Goal: Task Accomplishment & Management: Complete application form

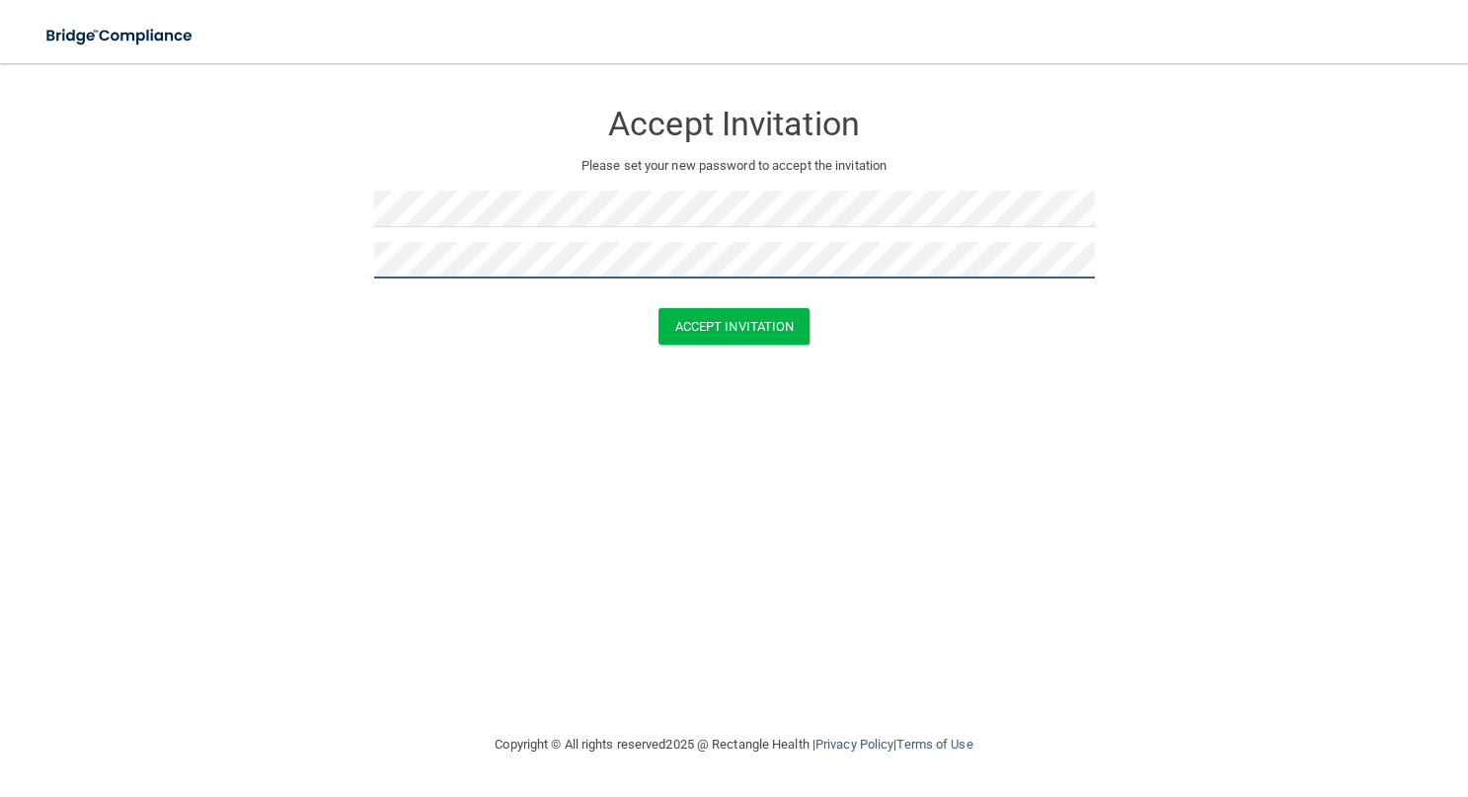
click at [658, 308] on button "Accept Invitation" at bounding box center [734, 326] width 152 height 37
click at [658, 337] on button "Accept Invitation" at bounding box center [734, 355] width 152 height 37
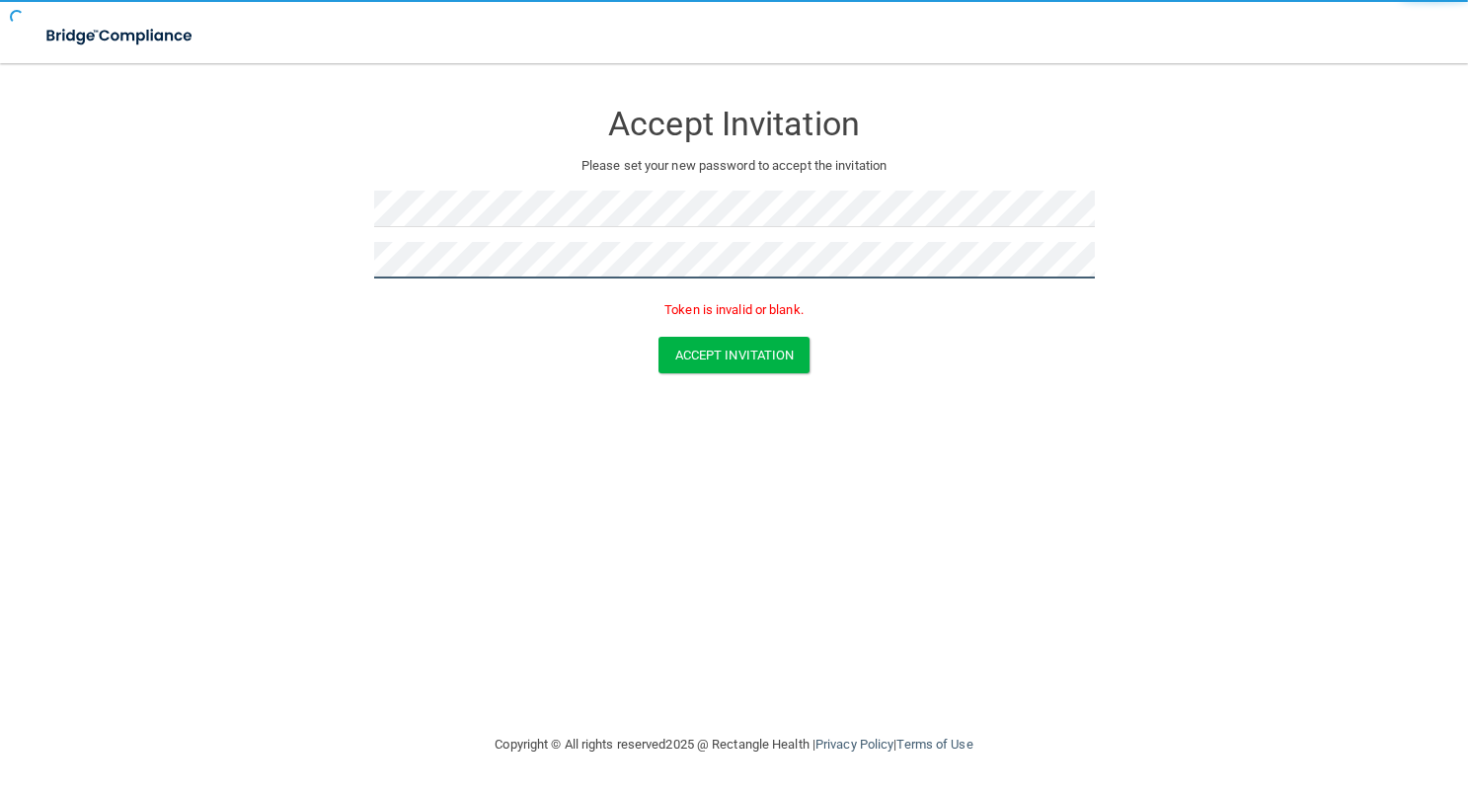
click at [658, 337] on button "Accept Invitation" at bounding box center [734, 355] width 152 height 37
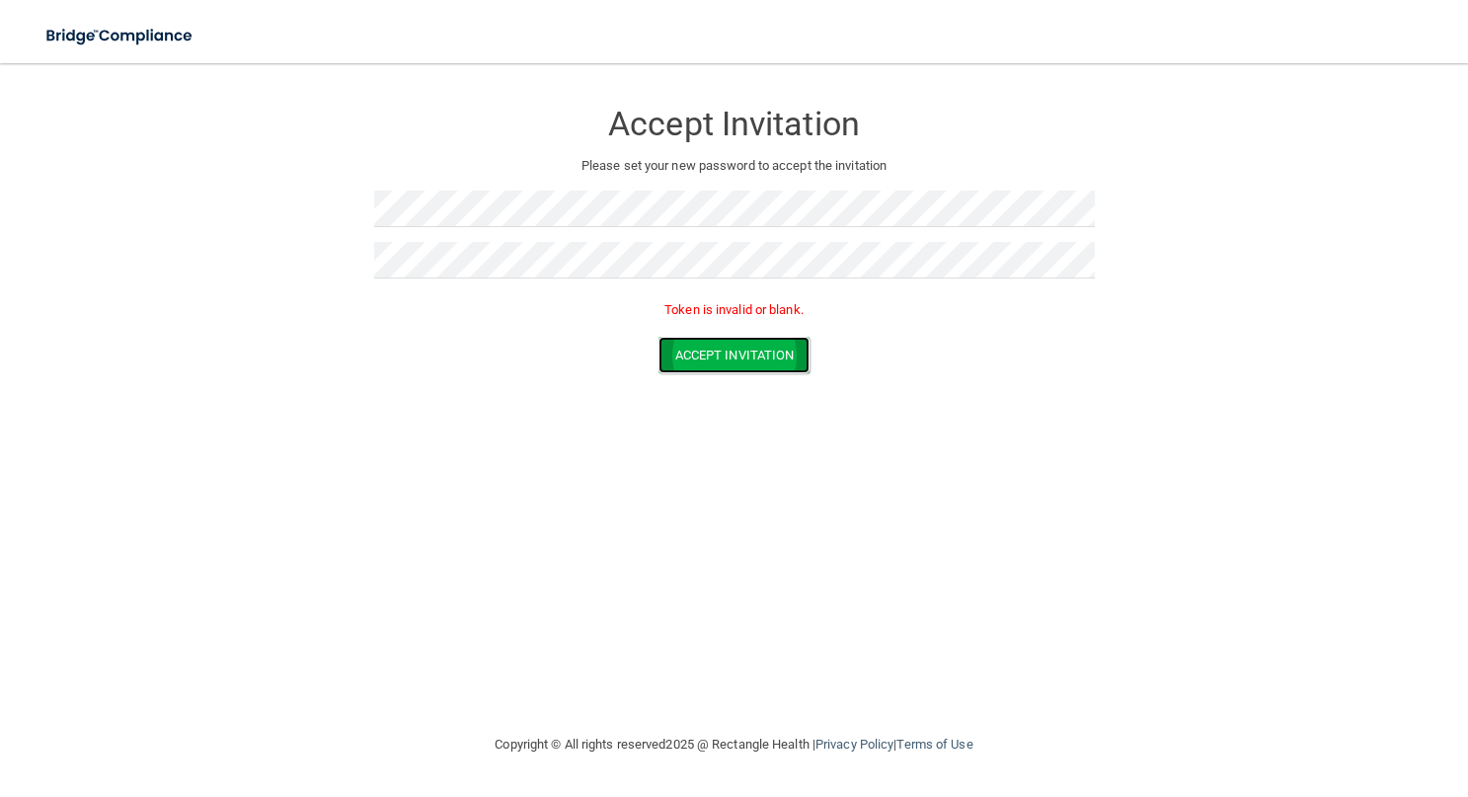
click at [724, 354] on button "Accept Invitation" at bounding box center [734, 355] width 152 height 37
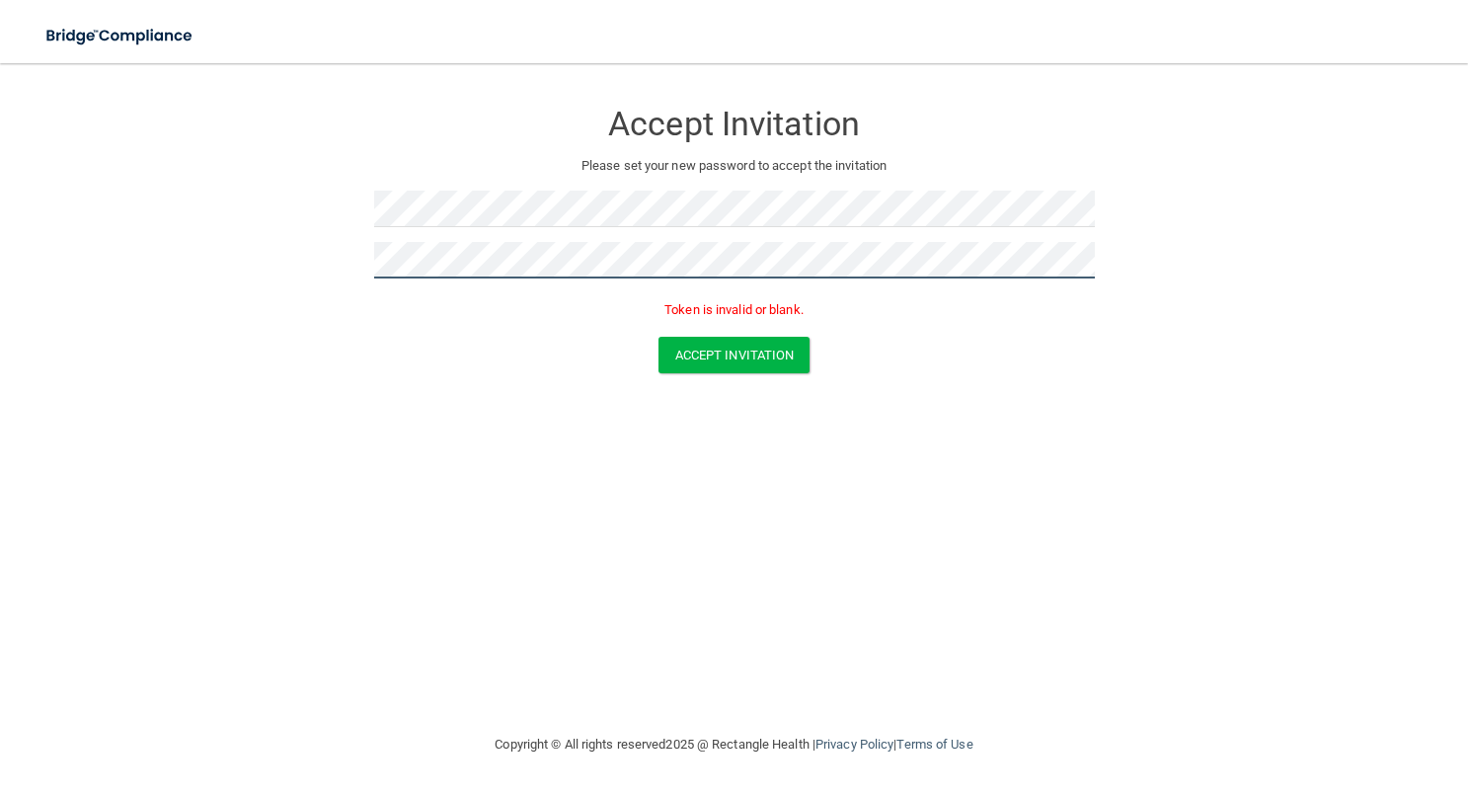
click at [658, 337] on button "Accept Invitation" at bounding box center [734, 355] width 152 height 37
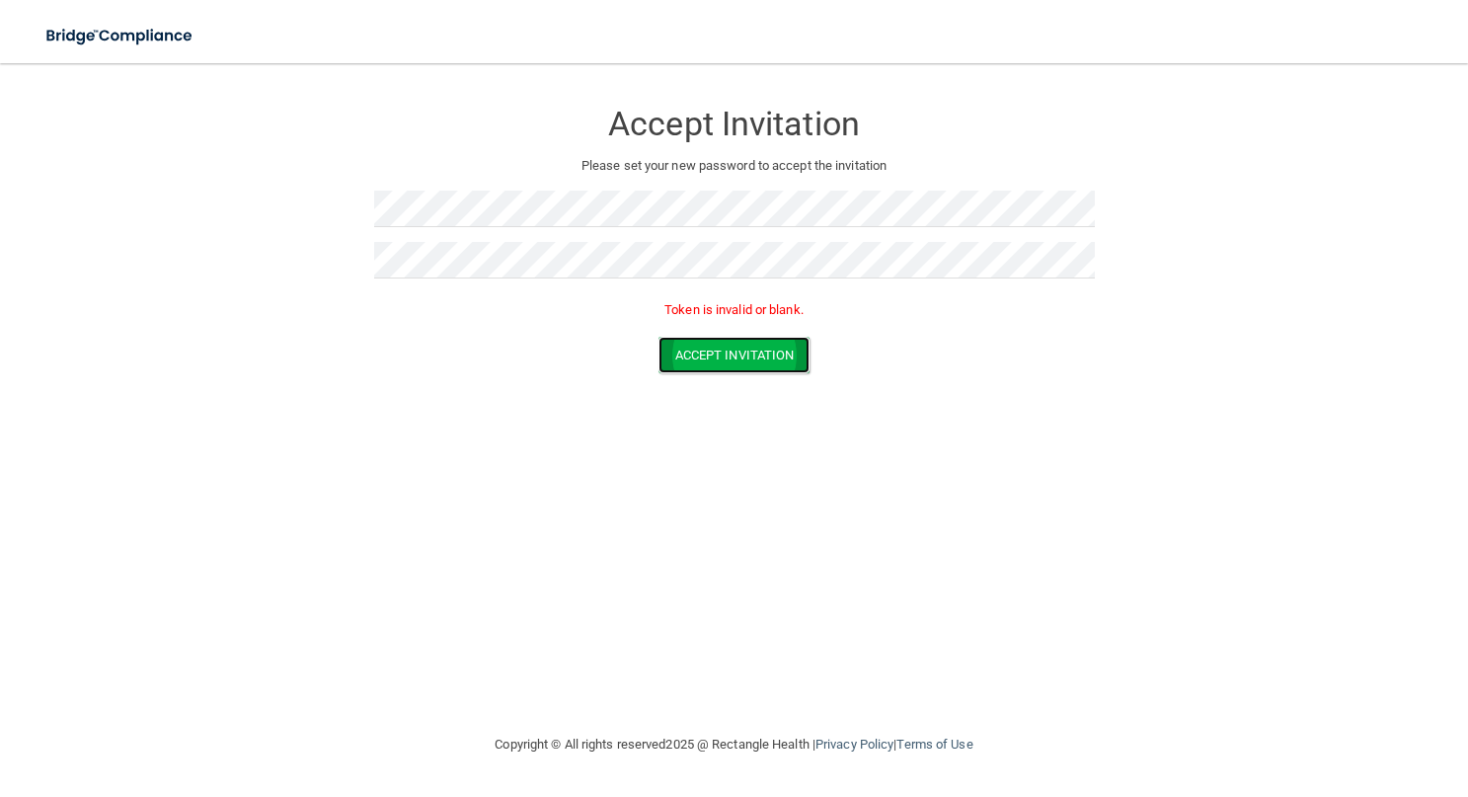
click at [725, 341] on button "Accept Invitation" at bounding box center [734, 355] width 152 height 37
click at [685, 363] on button "Accept Invitation" at bounding box center [734, 355] width 152 height 37
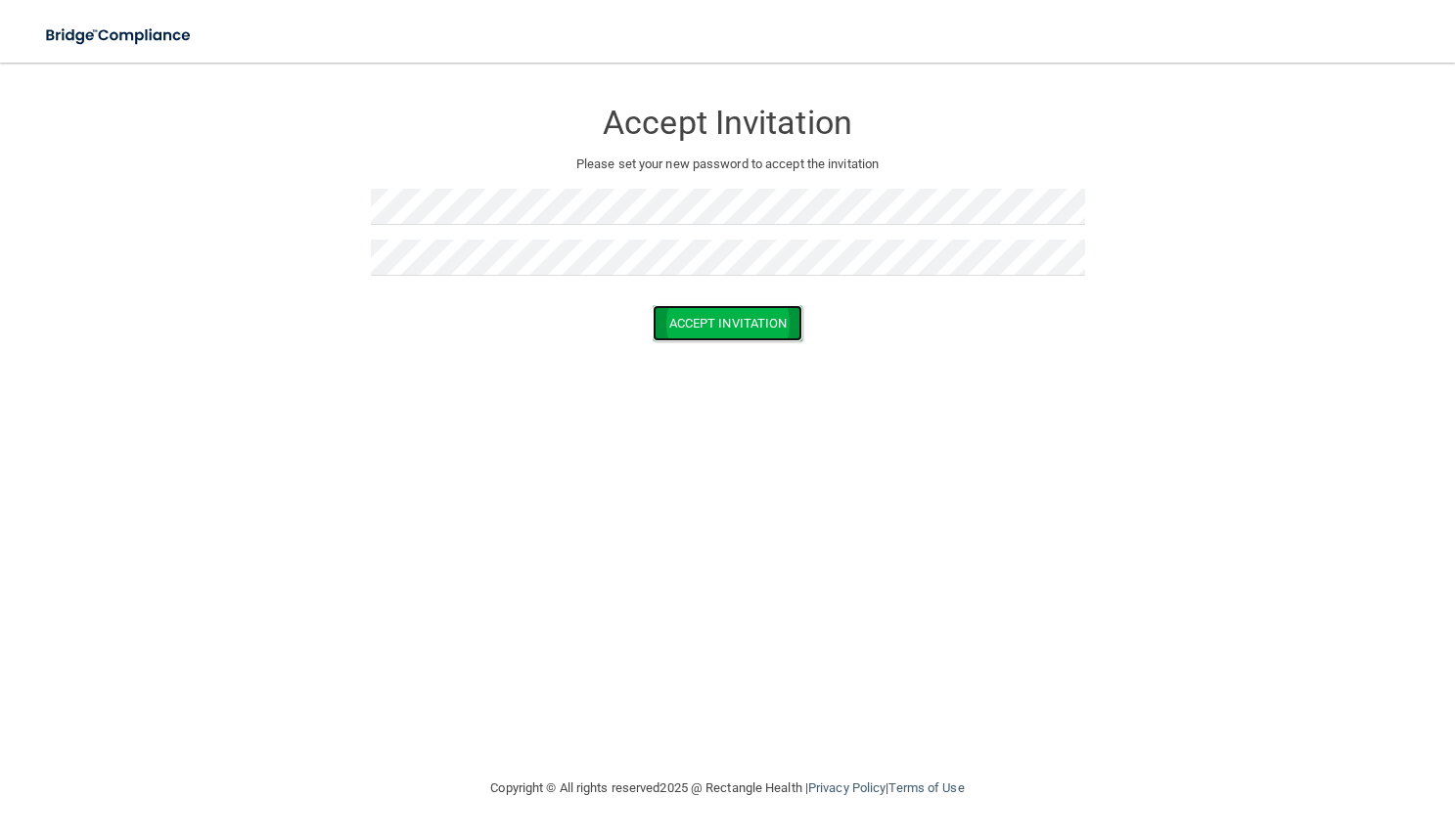
click at [697, 324] on button "Accept Invitation" at bounding box center [728, 323] width 151 height 37
click at [588, 187] on div "Accept Invitation Please set your new password to accept the invitation Token i…" at bounding box center [728, 208] width 715 height 252
click at [701, 363] on button "Accept Invitation" at bounding box center [728, 352] width 151 height 37
click at [712, 333] on button "Accept Invitation" at bounding box center [728, 323] width 151 height 37
click at [652, 305] on button "Accept Invitation" at bounding box center [728, 323] width 151 height 37
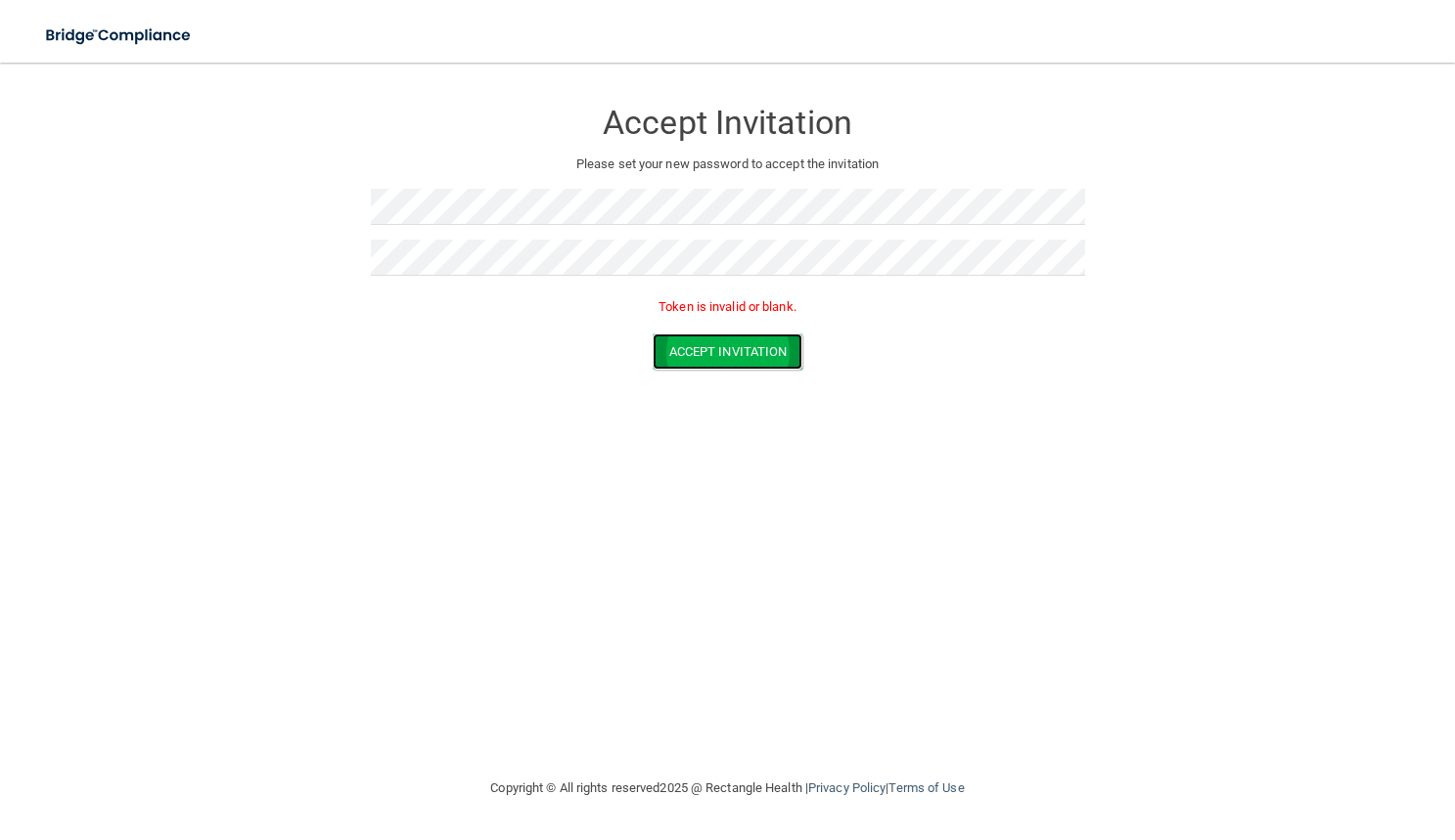
click at [696, 353] on button "Accept Invitation" at bounding box center [728, 352] width 151 height 37
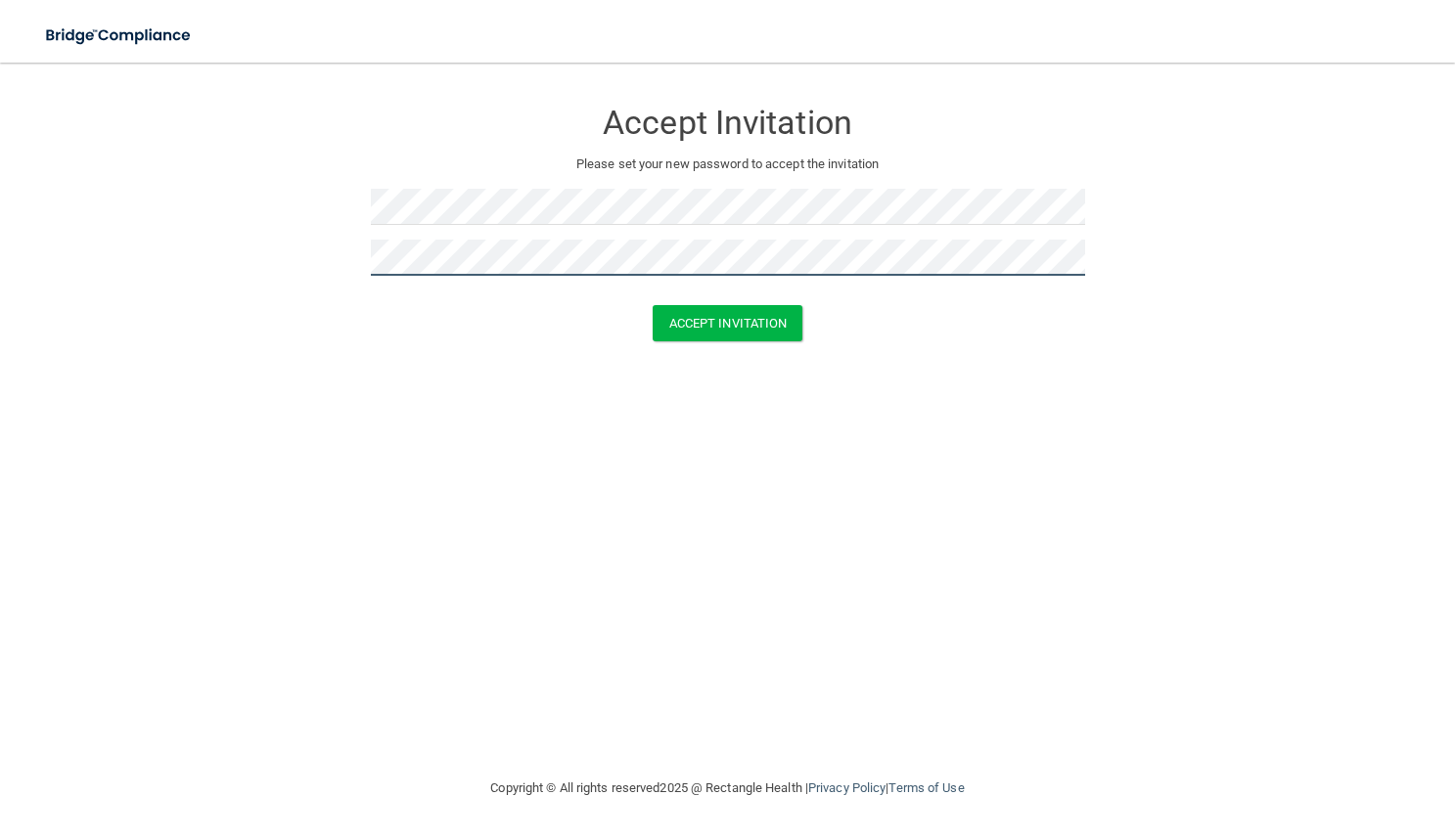
click at [652, 305] on button "Accept Invitation" at bounding box center [728, 323] width 151 height 37
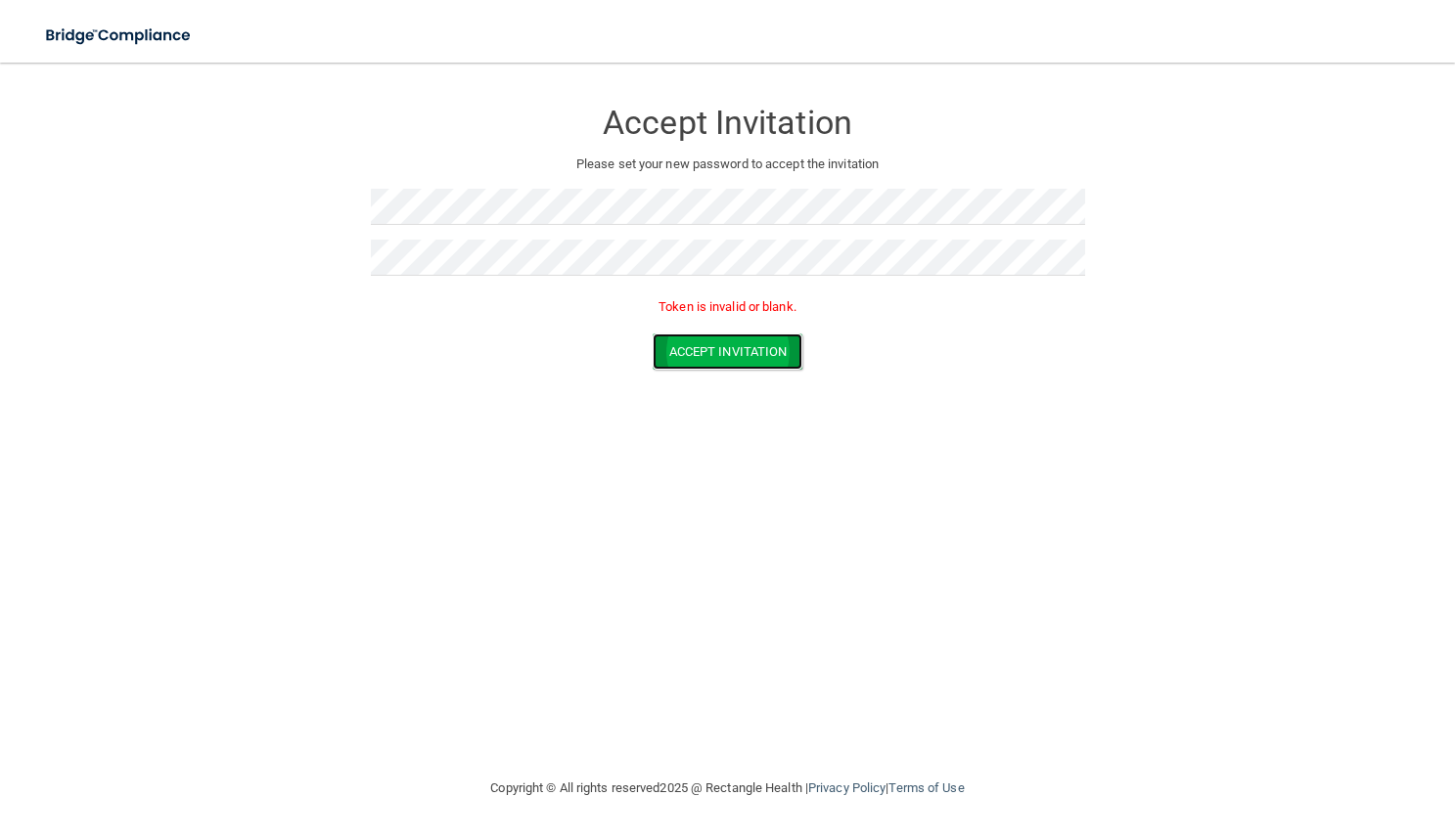
click at [701, 355] on button "Accept Invitation" at bounding box center [728, 352] width 151 height 37
click at [527, 506] on div "Accept Invitation Please set your new password to accept the invitation Token i…" at bounding box center [727, 419] width 1377 height 675
